Goal: Task Accomplishment & Management: Manage account settings

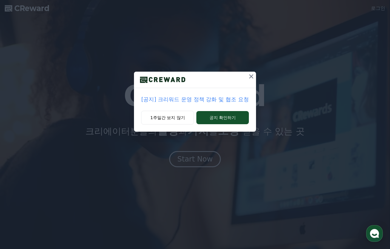
click at [218, 99] on p "[공지] 크리워드 운영 정책 강화 및 협조 요청" at bounding box center [194, 99] width 107 height 8
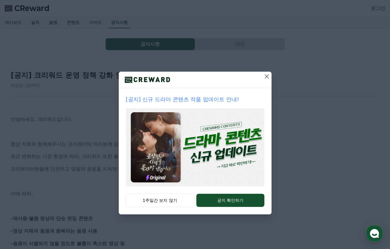
click at [266, 77] on icon at bounding box center [266, 76] width 7 height 7
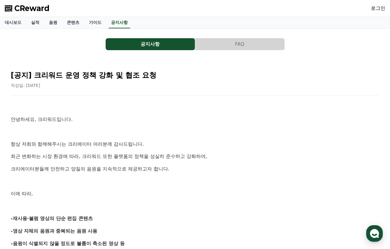
click at [380, 7] on link "로그인" at bounding box center [378, 8] width 14 height 7
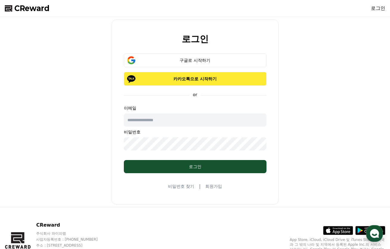
click at [213, 76] on p "카카오톡으로 시작하기" at bounding box center [195, 79] width 125 height 6
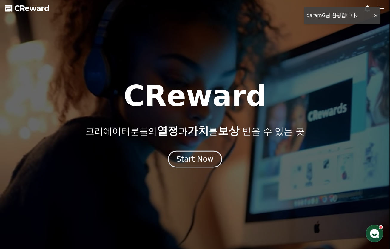
click at [196, 157] on div "Start Now" at bounding box center [194, 159] width 37 height 10
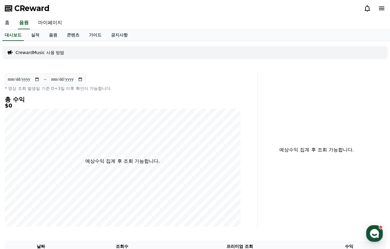
click at [6, 19] on link "홈" at bounding box center [7, 23] width 14 height 13
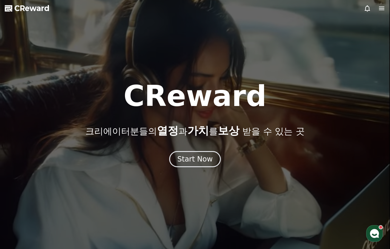
click at [384, 8] on icon at bounding box center [381, 9] width 5 height 4
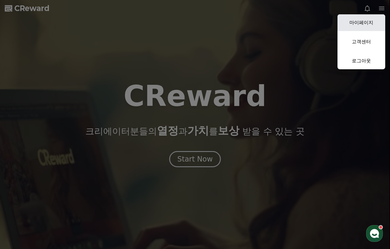
click at [359, 21] on link "마이페이지" at bounding box center [362, 22] width 48 height 17
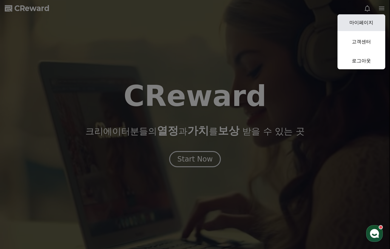
select select "**********"
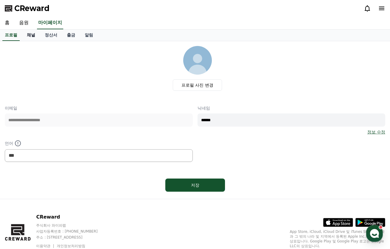
click at [31, 34] on link "채널" at bounding box center [31, 35] width 18 height 11
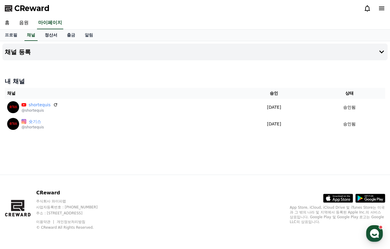
click at [49, 33] on link "정산서" at bounding box center [51, 35] width 22 height 11
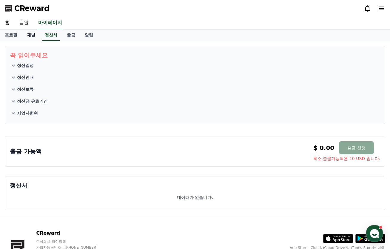
click at [30, 40] on link "채널" at bounding box center [31, 35] width 18 height 11
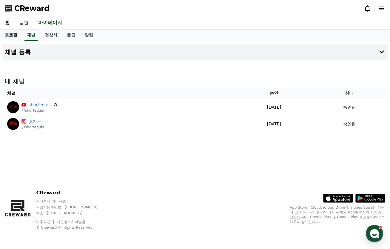
click at [11, 39] on link "프로필" at bounding box center [11, 35] width 22 height 11
select select "**********"
